Goal: Transaction & Acquisition: Purchase product/service

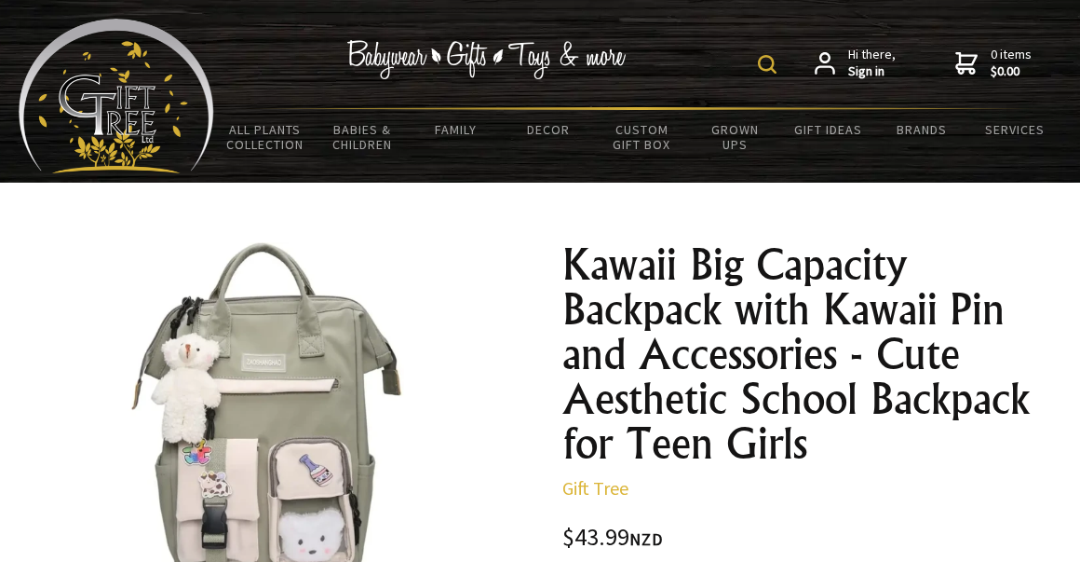
click at [774, 61] on img at bounding box center [767, 64] width 19 height 19
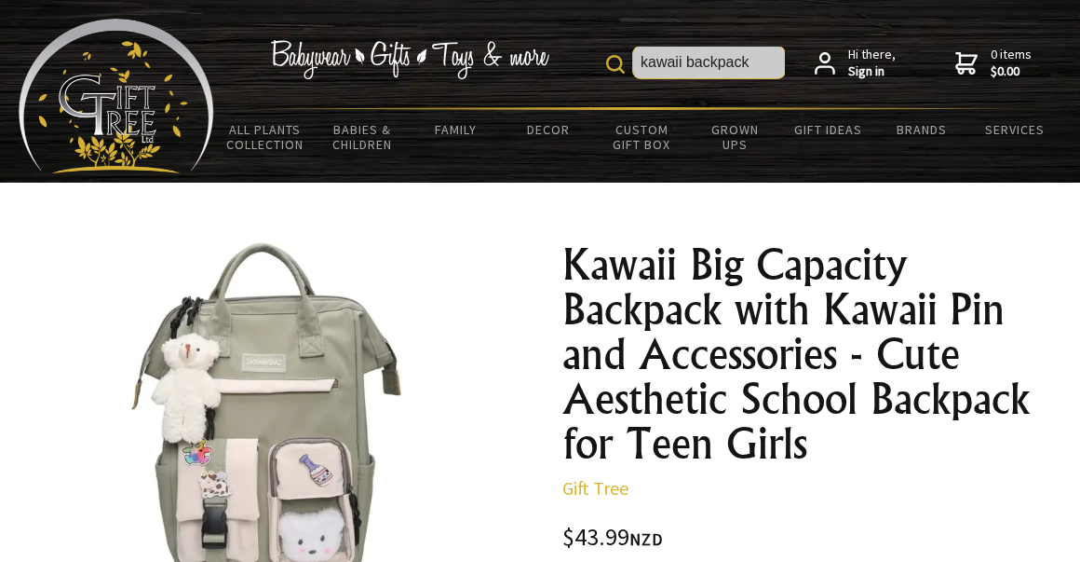
type input "kawaii backpack"
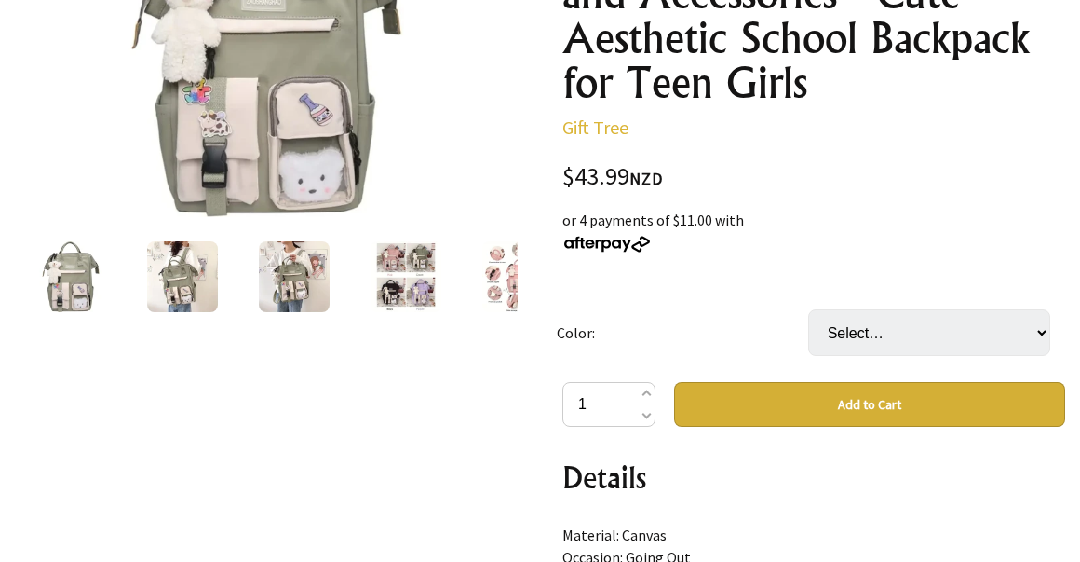
scroll to position [361, 0]
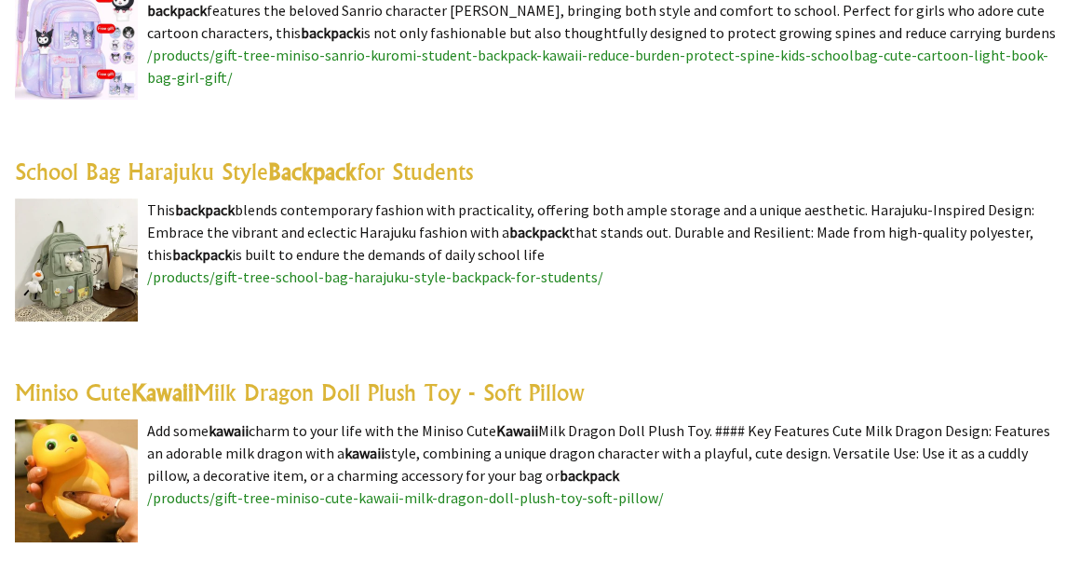
scroll to position [947, 0]
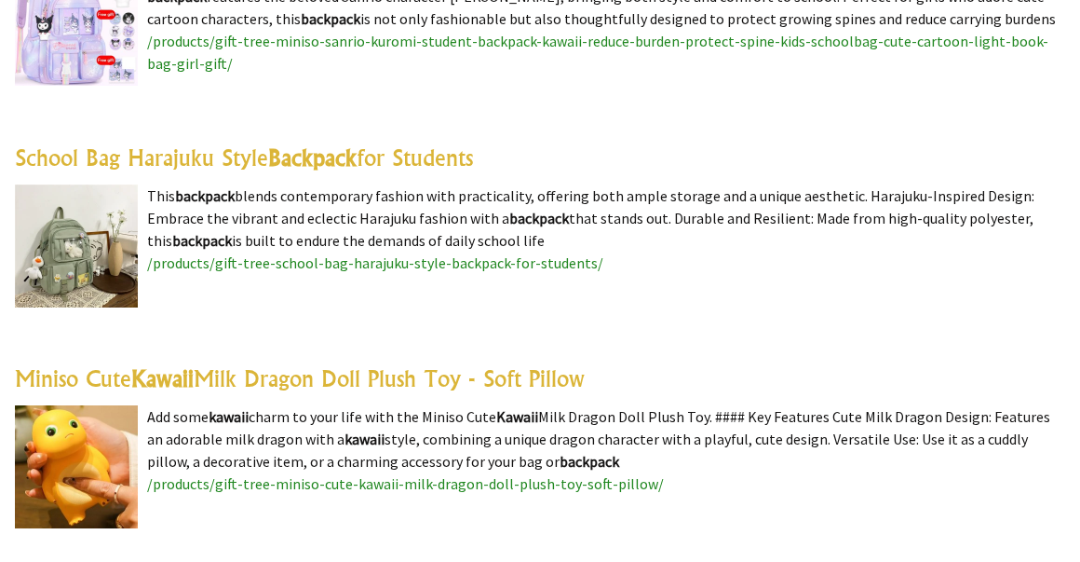
click at [71, 260] on img at bounding box center [76, 245] width 123 height 123
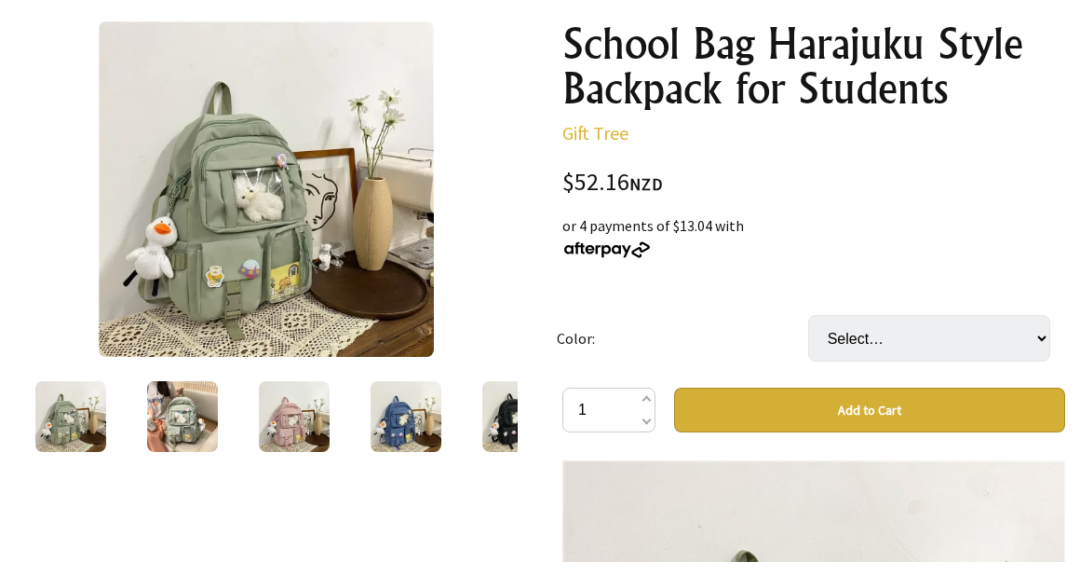
click at [192, 385] on img at bounding box center [182, 416] width 71 height 71
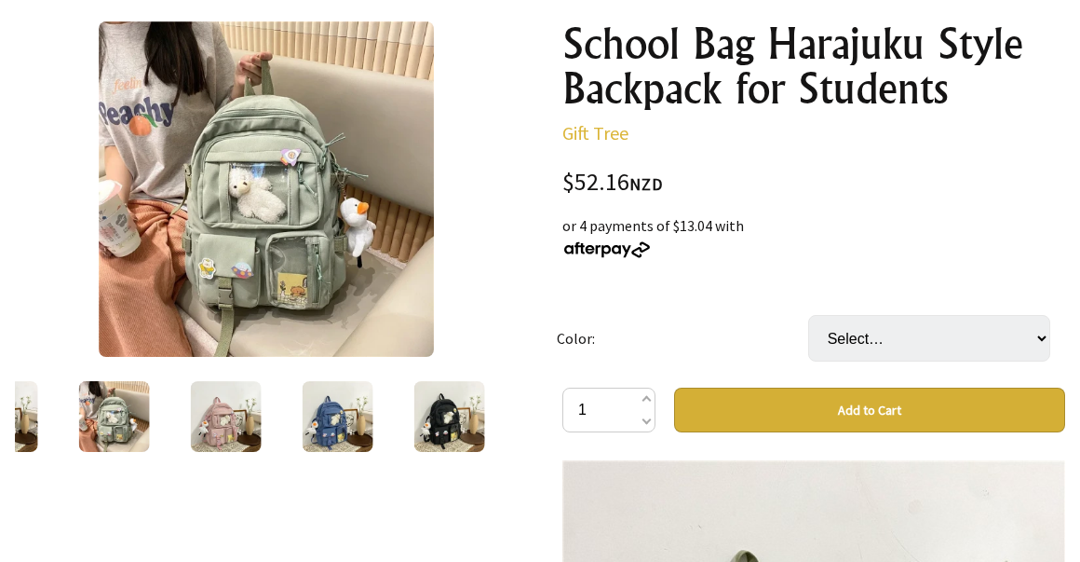
click at [210, 424] on img at bounding box center [226, 416] width 71 height 71
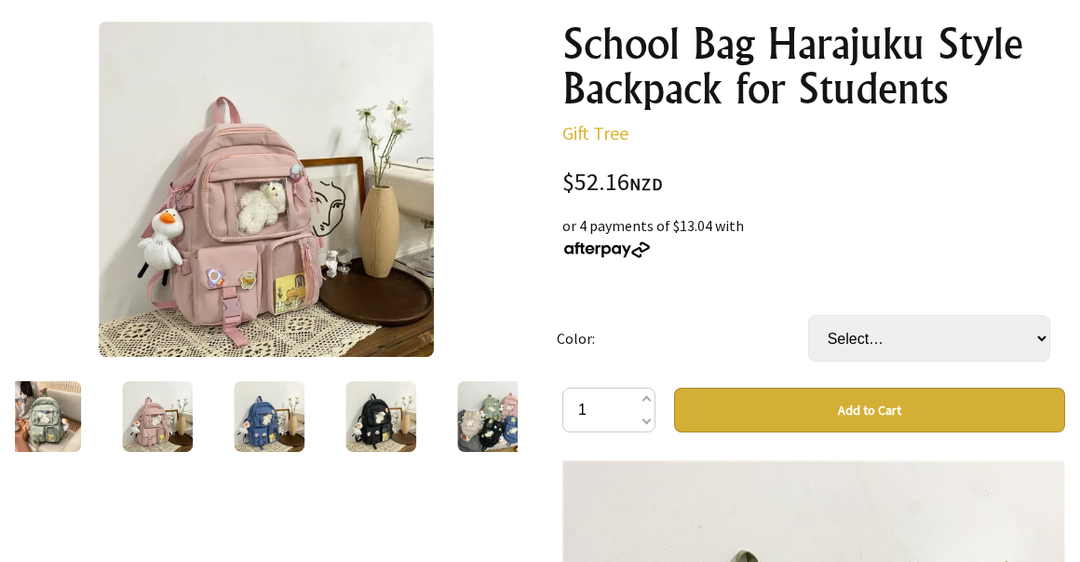
click at [246, 409] on img at bounding box center [269, 416] width 71 height 71
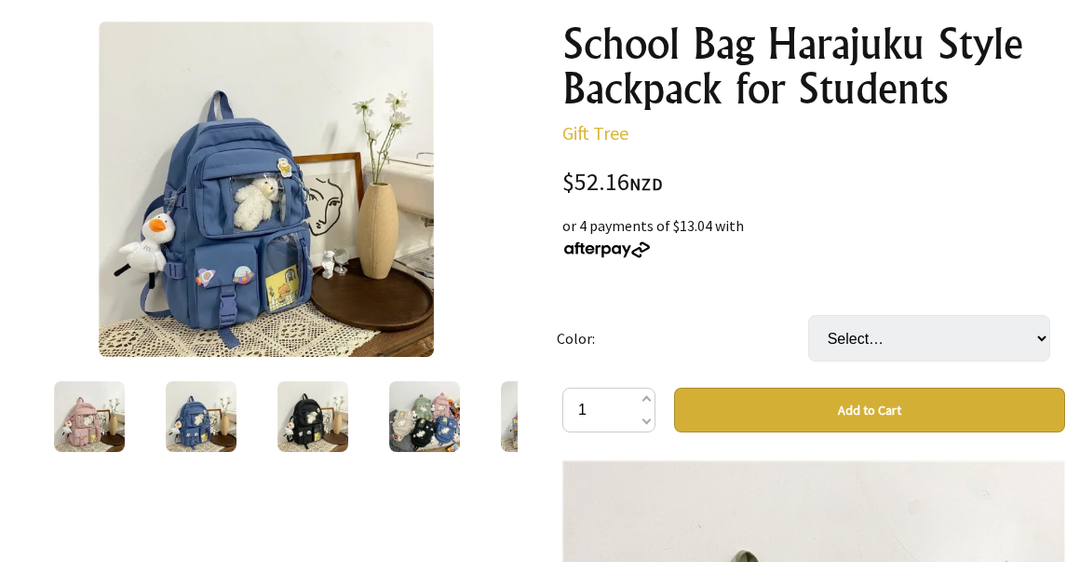
click at [323, 408] on img at bounding box center [313, 416] width 71 height 71
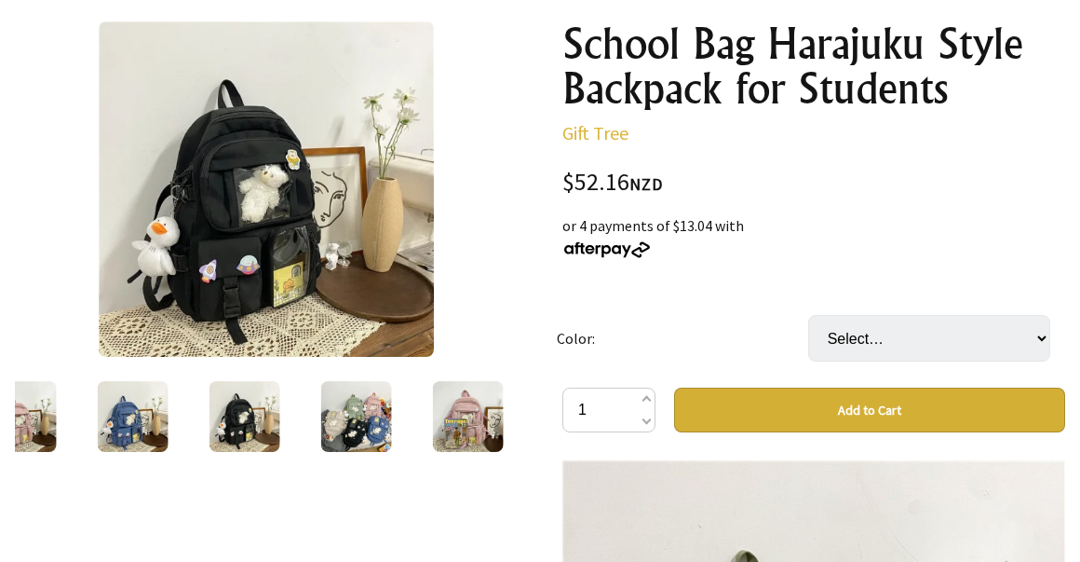
click at [354, 413] on img at bounding box center [356, 416] width 71 height 71
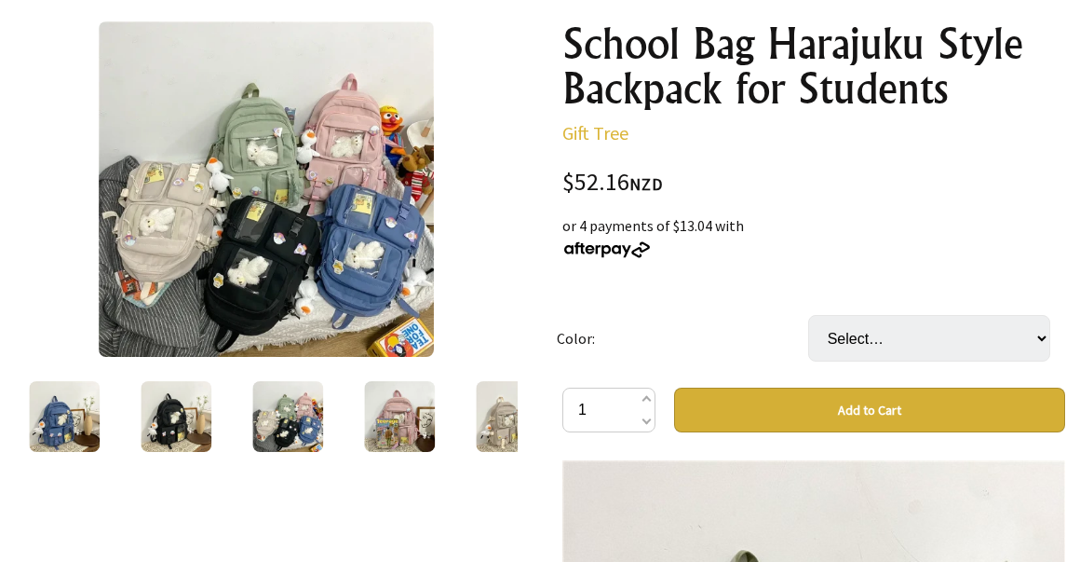
click at [400, 440] on img at bounding box center [399, 416] width 71 height 71
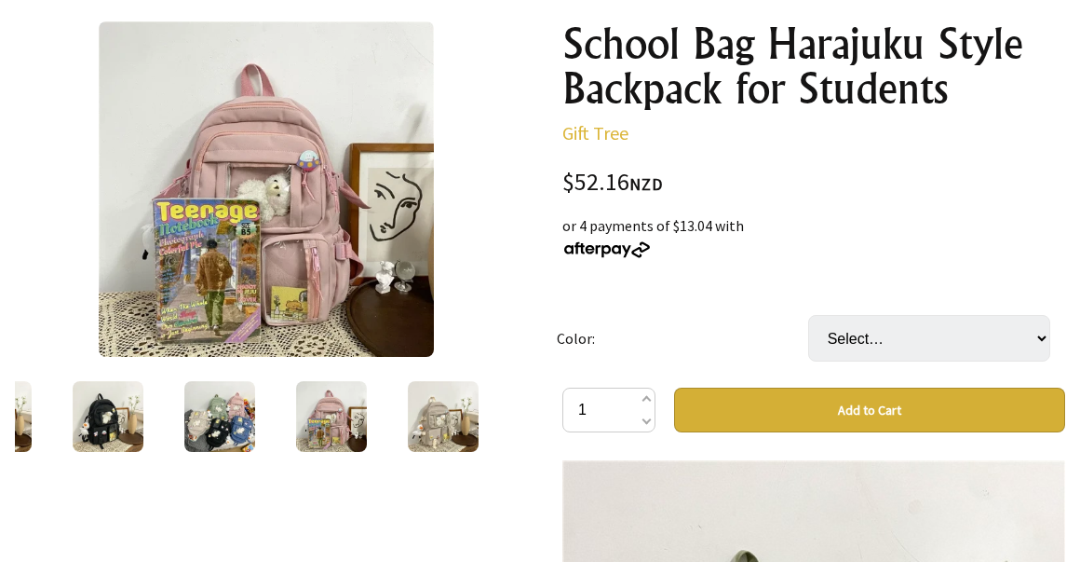
click at [422, 426] on img at bounding box center [443, 416] width 71 height 71
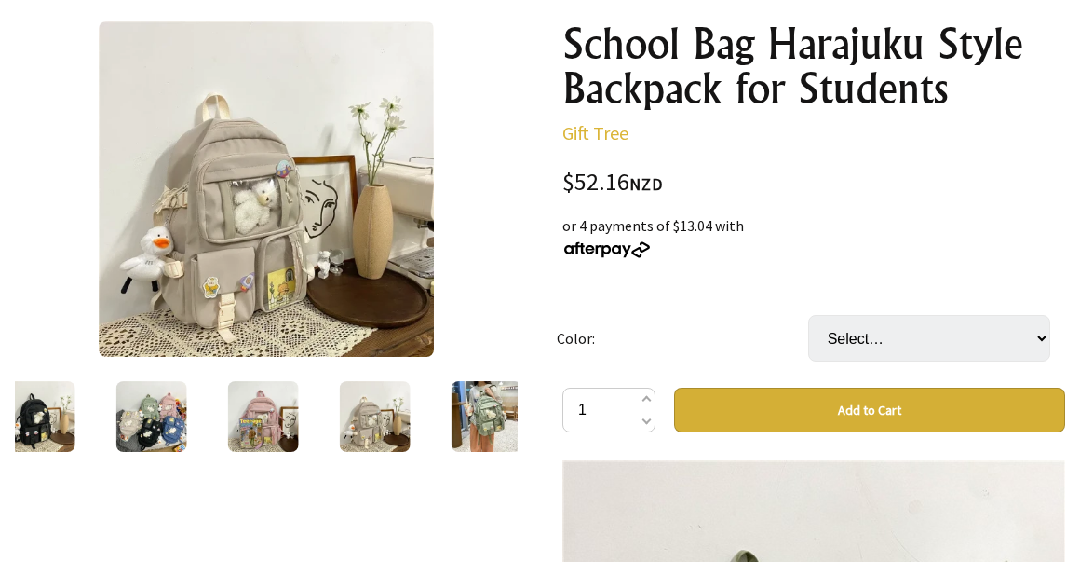
click at [460, 418] on img at bounding box center [487, 416] width 71 height 71
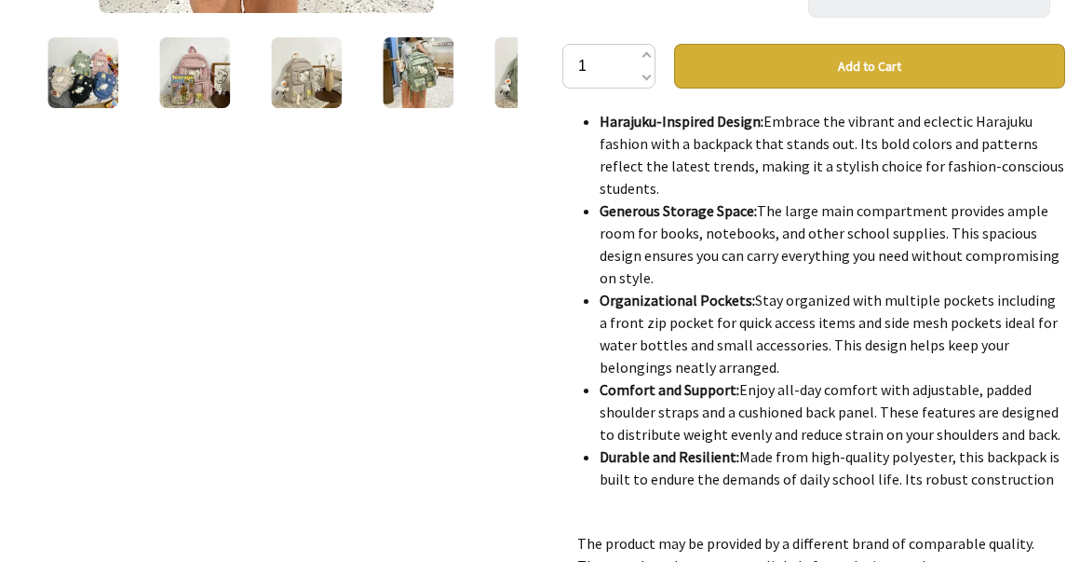
scroll to position [2701, 0]
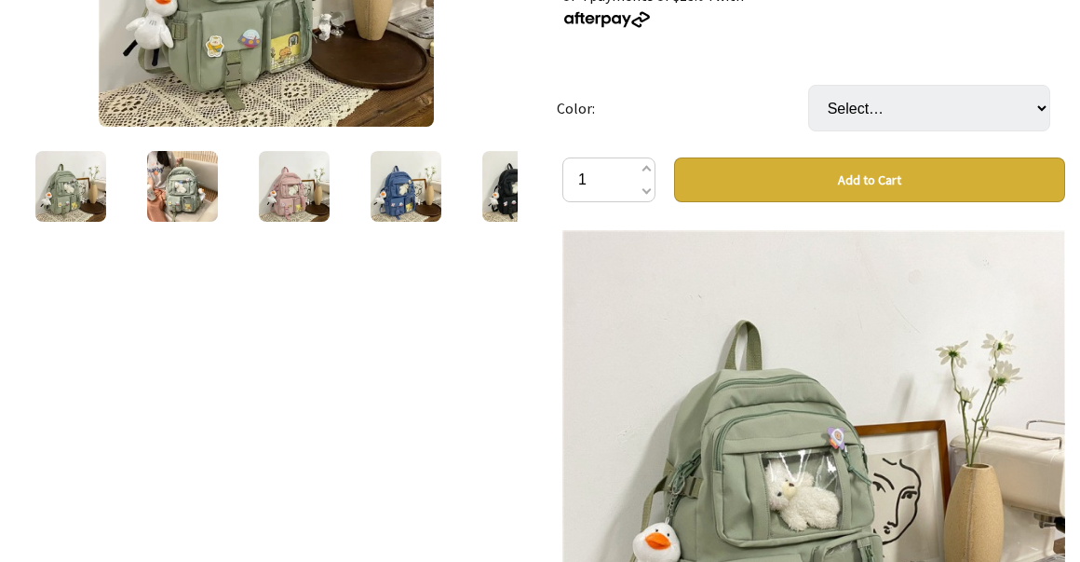
scroll to position [547, 0]
